Goal: Task Accomplishment & Management: Manage account settings

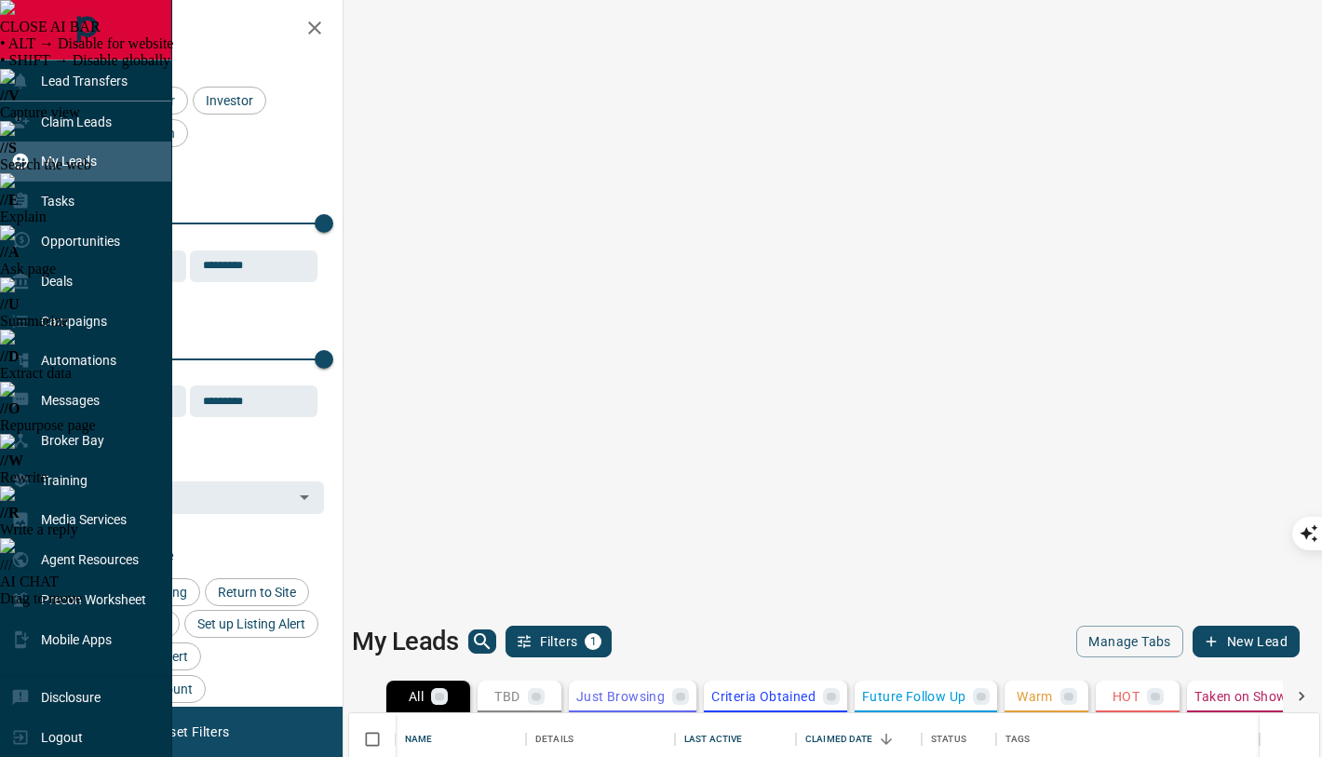
scroll to position [590, 970]
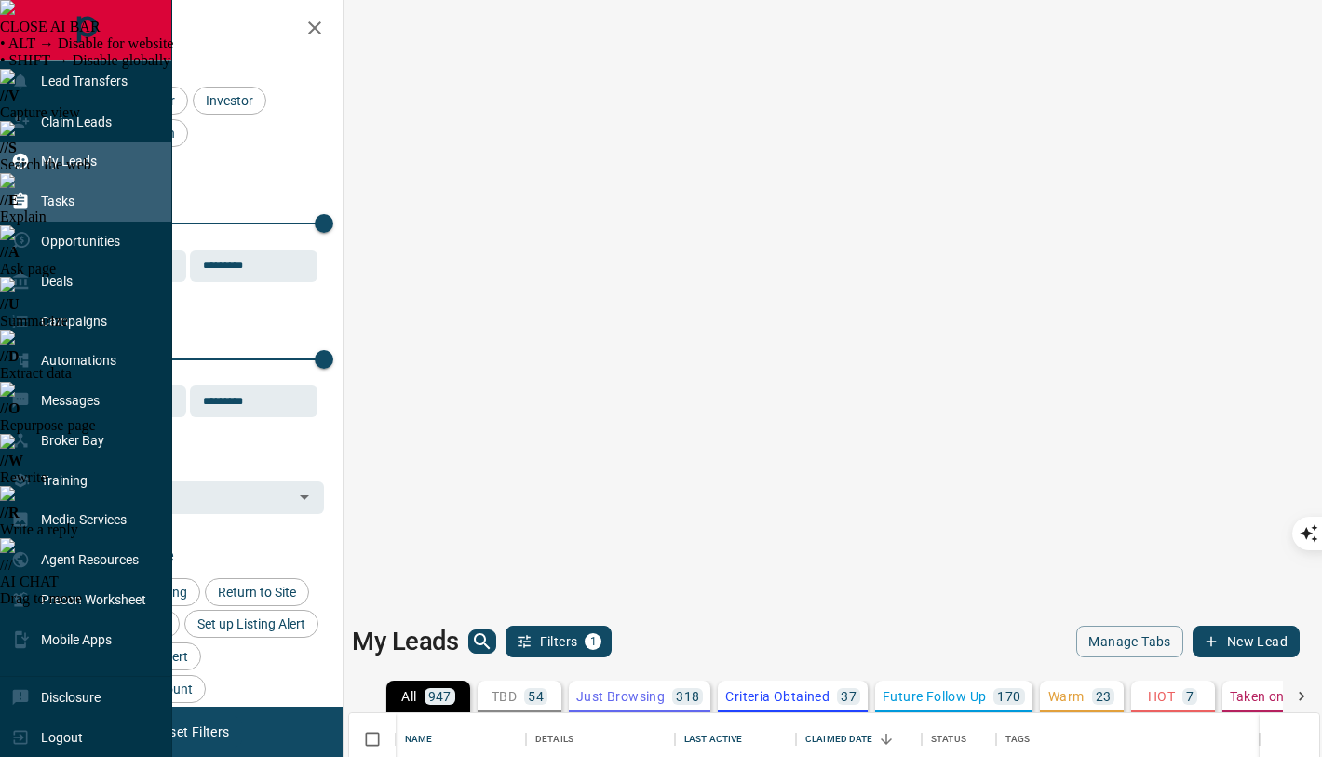
click at [72, 200] on p "Tasks" at bounding box center [58, 201] width 34 height 15
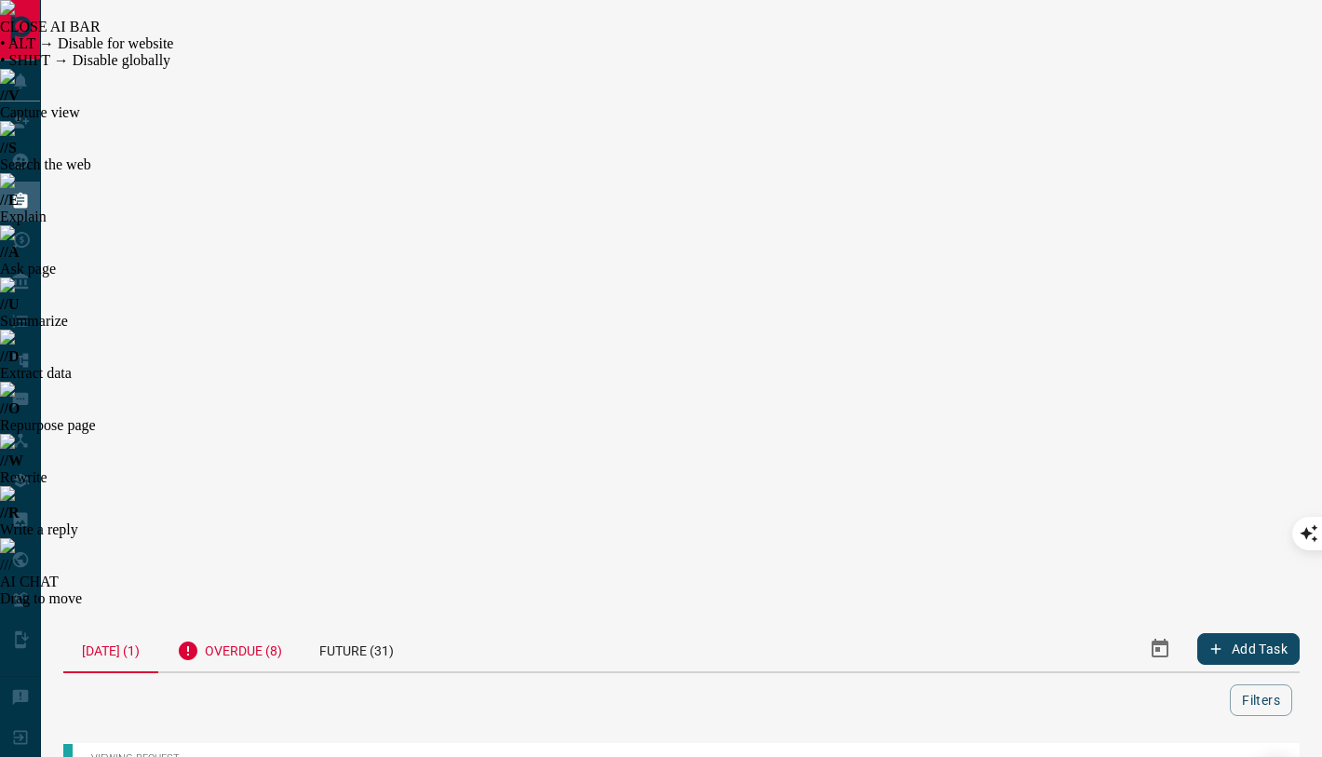
click at [256, 626] on div "Overdue (8)" at bounding box center [229, 649] width 142 height 46
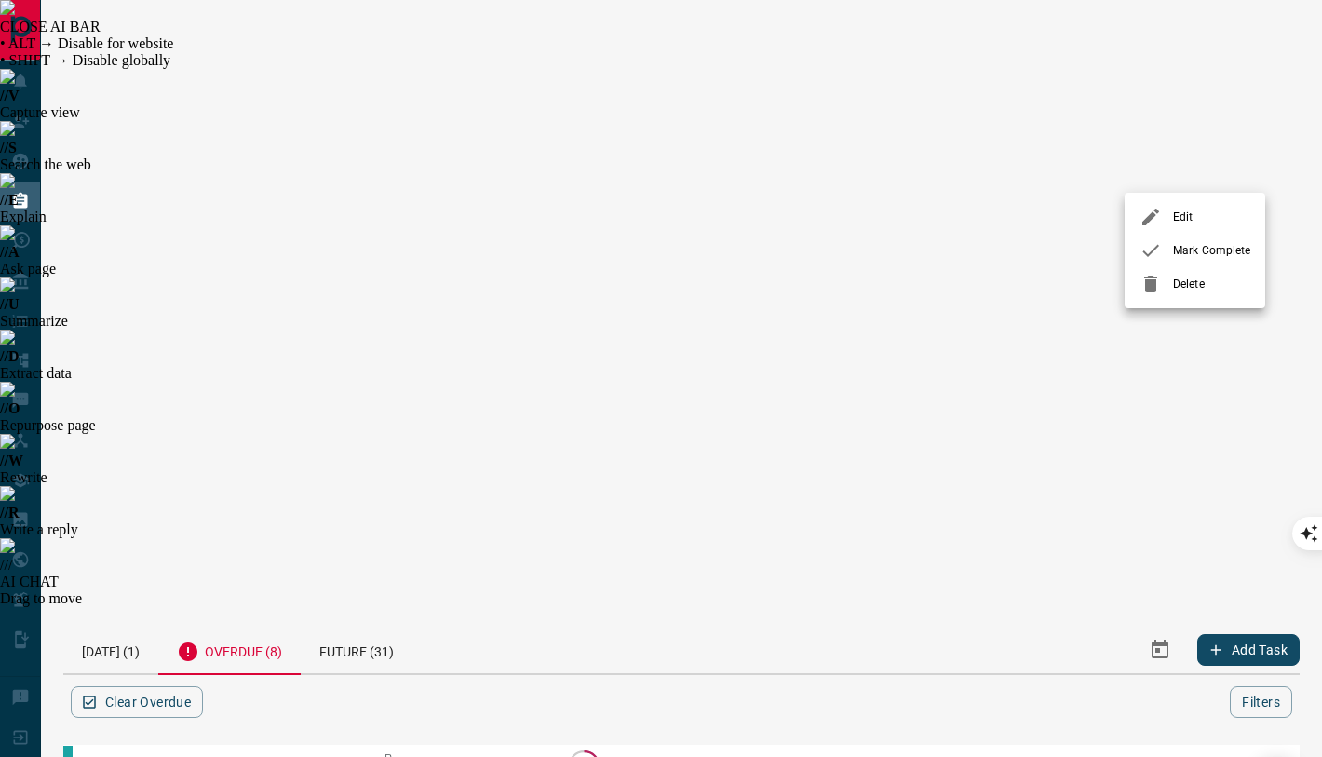
click at [1185, 257] on span "Mark Complete" at bounding box center [1211, 250] width 77 height 17
click at [1166, 311] on div at bounding box center [1156, 318] width 34 height 22
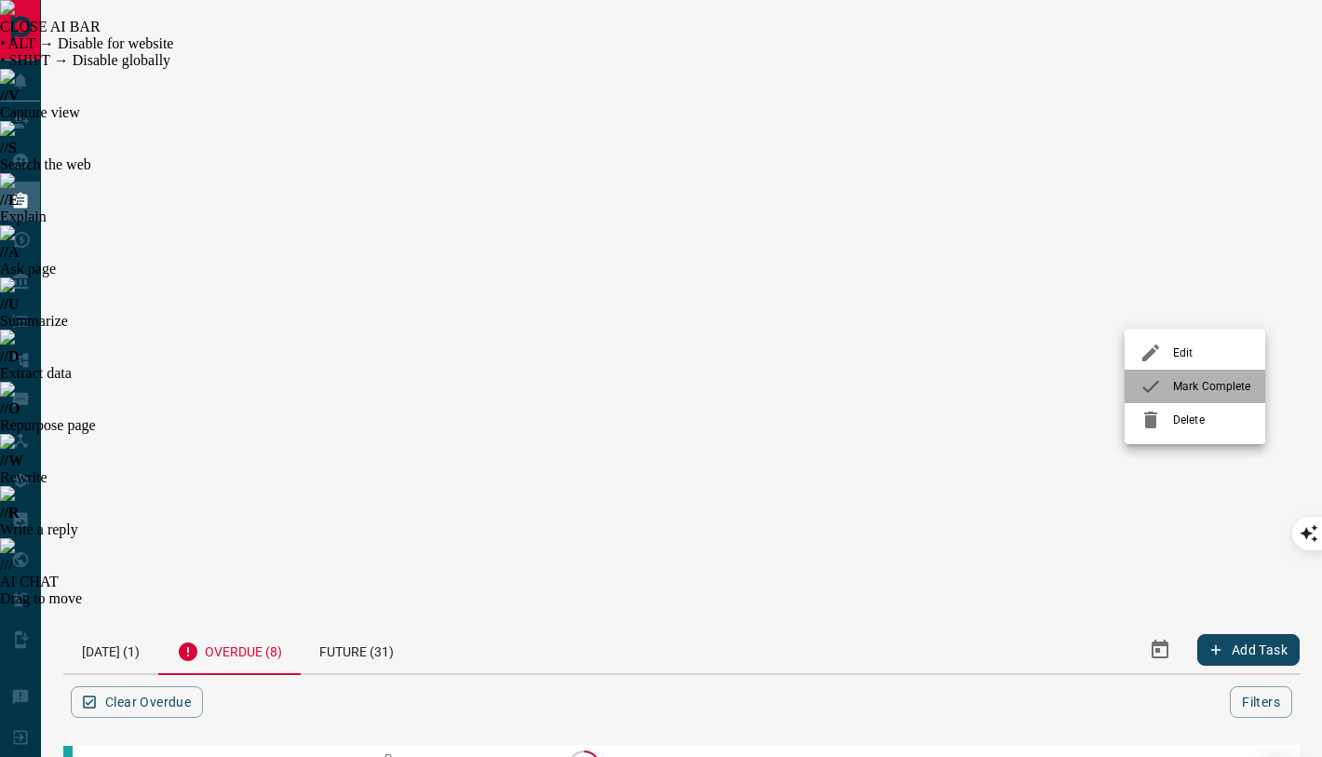
click at [1160, 384] on icon at bounding box center [1150, 386] width 22 height 22
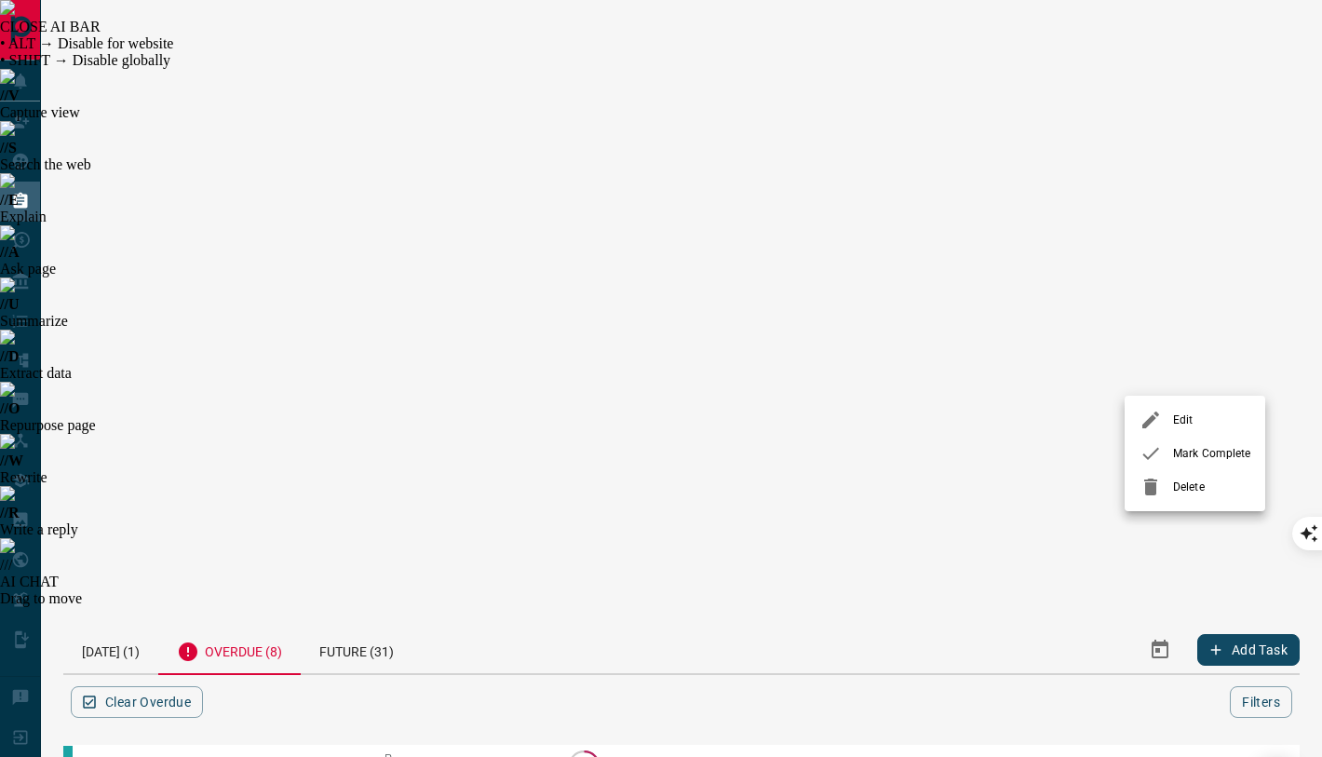
click at [1154, 459] on icon at bounding box center [1150, 453] width 22 height 22
